Goal: Task Accomplishment & Management: Use online tool/utility

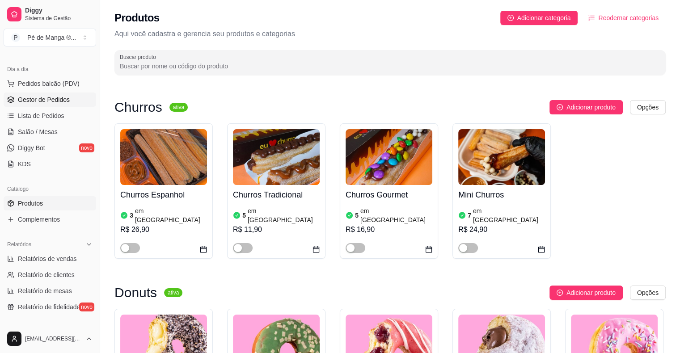
click at [51, 99] on span "Gestor de Pedidos" at bounding box center [44, 99] width 52 height 9
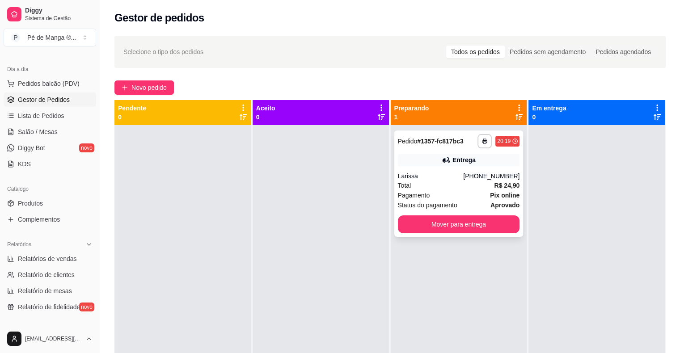
click at [456, 181] on div "Total R$ 24,90" at bounding box center [459, 186] width 122 height 10
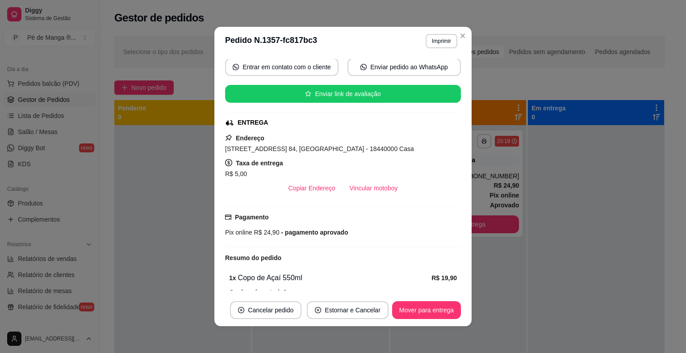
scroll to position [89, 0]
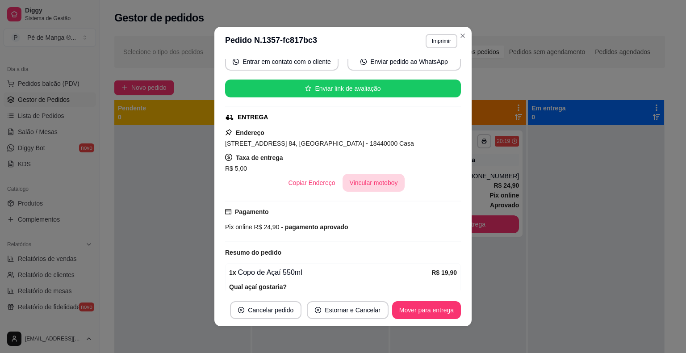
click at [379, 182] on button "Vincular motoboy" at bounding box center [374, 183] width 63 height 18
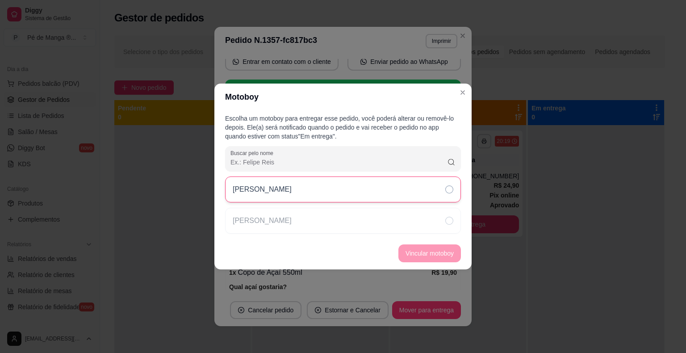
click at [359, 198] on div "[PERSON_NAME]" at bounding box center [343, 190] width 236 height 26
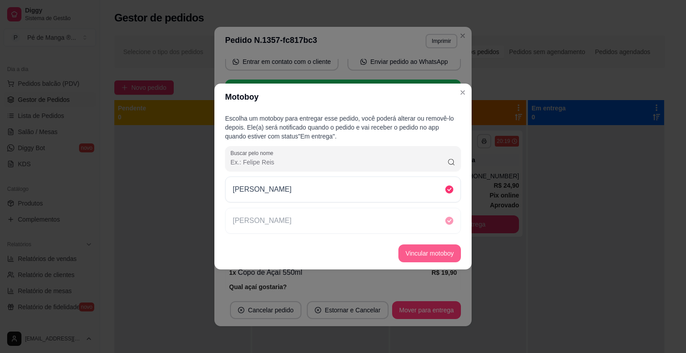
click at [434, 248] on button "Vincular motoboy" at bounding box center [430, 253] width 63 height 18
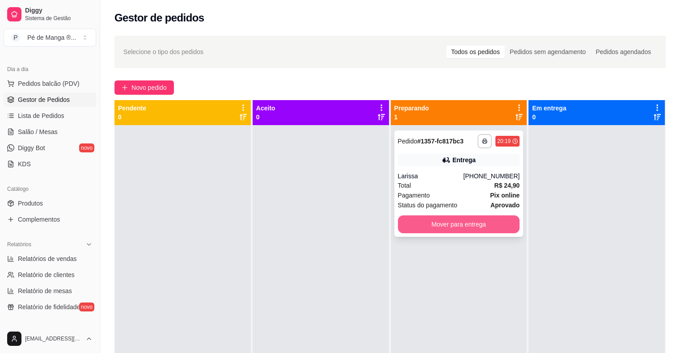
click at [425, 225] on button "Mover para entrega" at bounding box center [459, 224] width 122 height 18
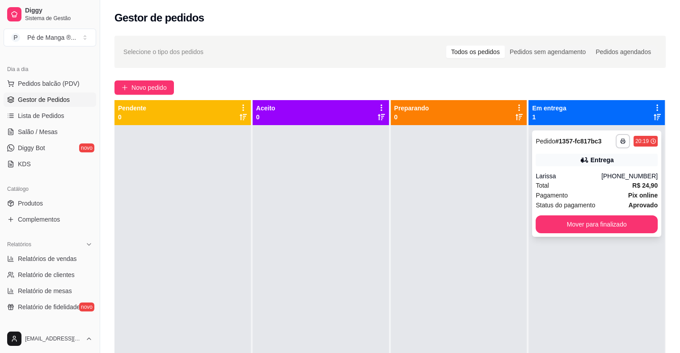
click at [601, 177] on div "Larissa" at bounding box center [568, 176] width 66 height 9
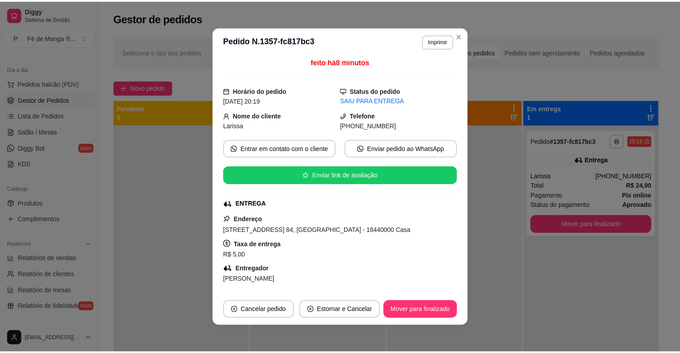
scroll to position [92, 0]
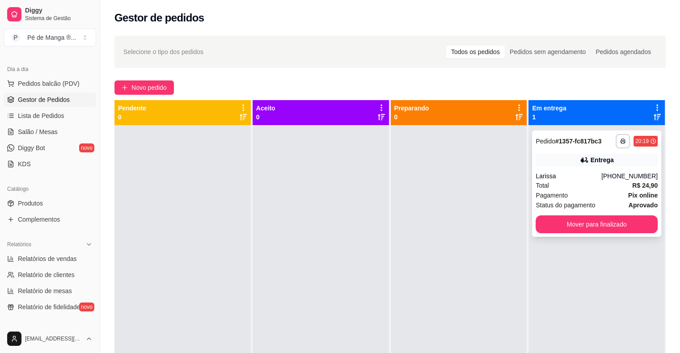
click at [580, 181] on div "Total R$ 24,90" at bounding box center [596, 186] width 122 height 10
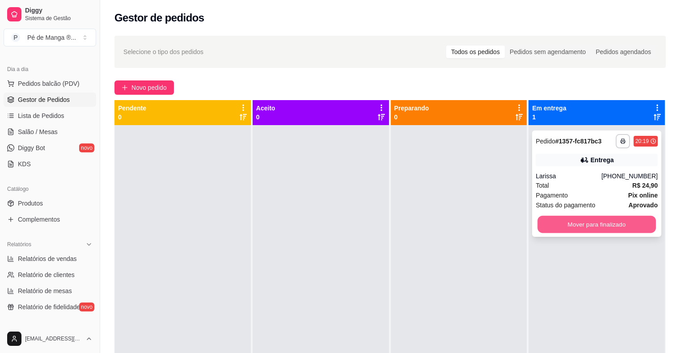
click at [579, 218] on button "Mover para finalizado" at bounding box center [596, 224] width 118 height 17
